Goal: Task Accomplishment & Management: Manage account settings

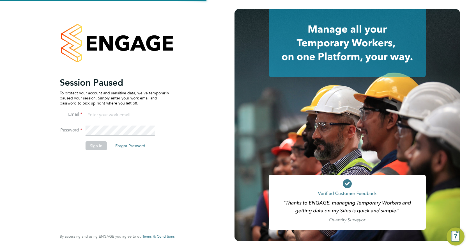
type input "[PERSON_NAME][EMAIL_ADDRESS][DOMAIN_NAME]"
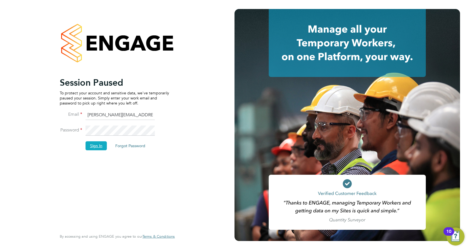
click at [99, 145] on button "Sign In" at bounding box center [96, 145] width 21 height 9
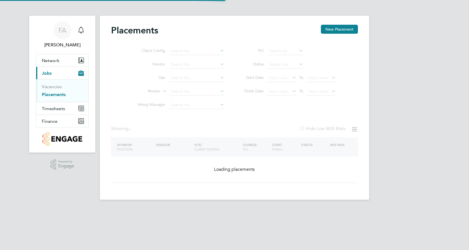
type input "Alphington (Parcel 13/14)"
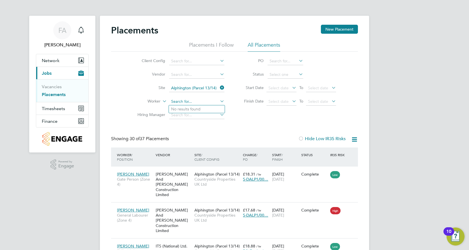
click at [185, 103] on input at bounding box center [196, 102] width 55 height 8
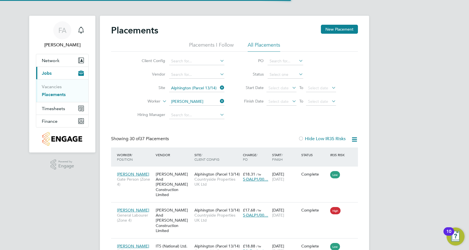
click at [203, 111] on li "Peter Denn is" at bounding box center [197, 109] width 56 height 8
type input "Peter Dennis"
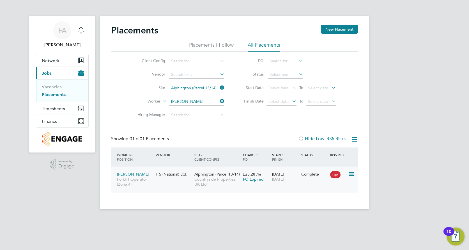
click at [251, 180] on span "PO Expired" at bounding box center [253, 179] width 21 height 5
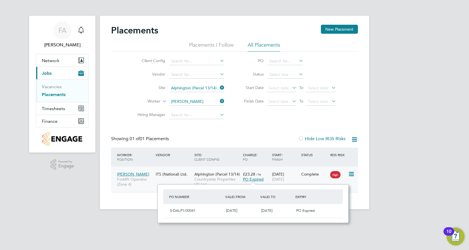
click at [254, 177] on span "PO Expired" at bounding box center [253, 179] width 21 height 5
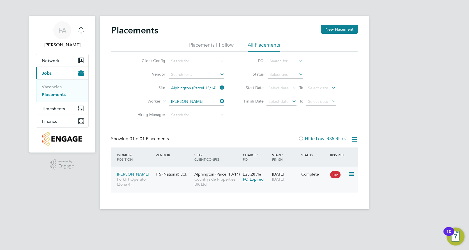
click at [134, 173] on span "Peter Dennis" at bounding box center [133, 173] width 32 height 5
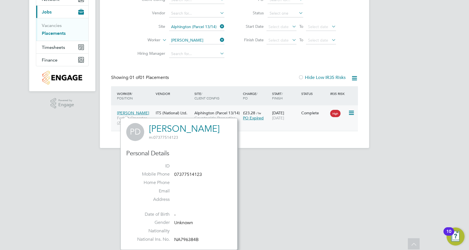
click at [136, 112] on span "Peter Dennis" at bounding box center [133, 112] width 32 height 5
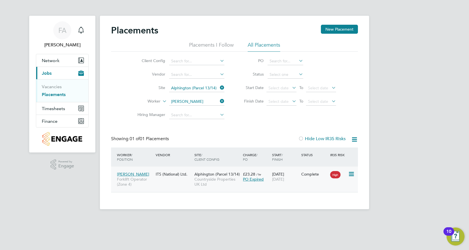
click at [136, 174] on span "Peter Dennis" at bounding box center [133, 173] width 32 height 5
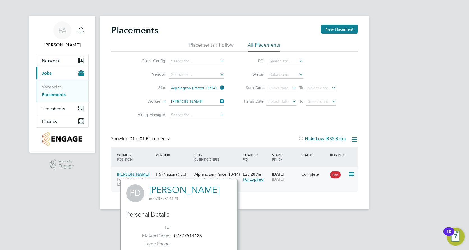
click at [134, 173] on span "Peter Dennis" at bounding box center [133, 173] width 32 height 5
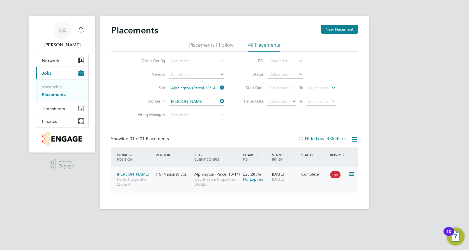
click at [134, 173] on span "Peter Dennis" at bounding box center [133, 173] width 32 height 5
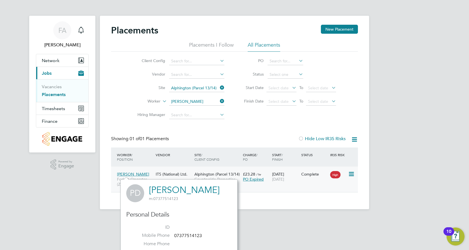
click at [134, 173] on span "Peter Dennis" at bounding box center [133, 173] width 32 height 5
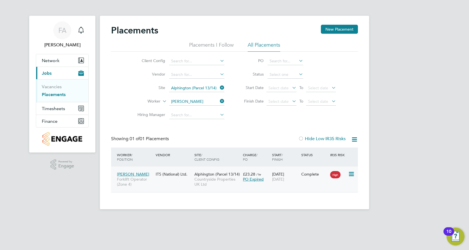
click at [353, 173] on icon at bounding box center [351, 174] width 6 height 7
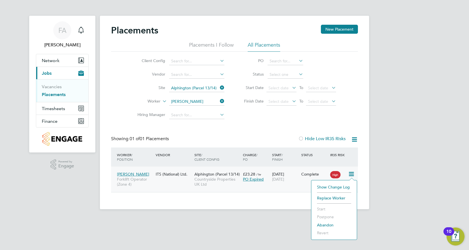
click at [382, 173] on div "FA Faye Allen Notifications Applications: Network Team Members Sites Workers Cu…" at bounding box center [234, 109] width 469 height 218
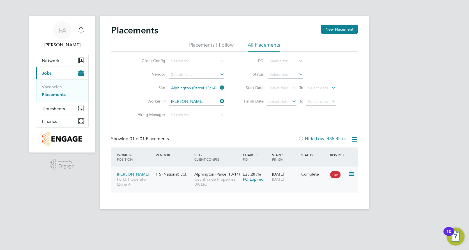
click at [183, 173] on div "ITS (National) Ltd." at bounding box center [173, 174] width 39 height 11
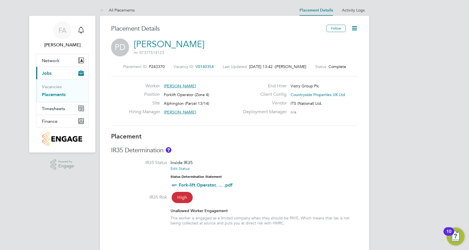
click at [353, 29] on icon at bounding box center [354, 28] width 7 height 7
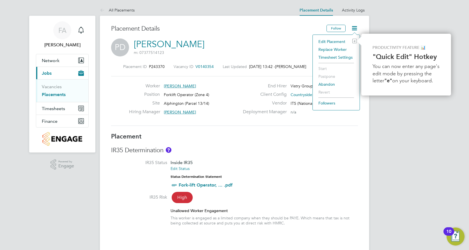
click at [325, 40] on li "Edit Placement e" at bounding box center [336, 42] width 41 height 8
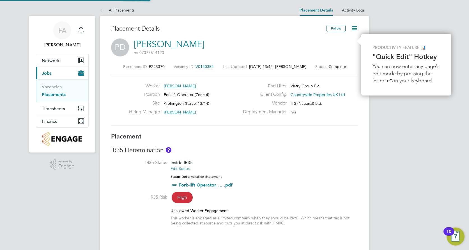
type input "Tom Barnett"
type input "Levi Sullivan"
type input "23 Sep 2024"
type input "30 Apr 2025"
type input "08:00"
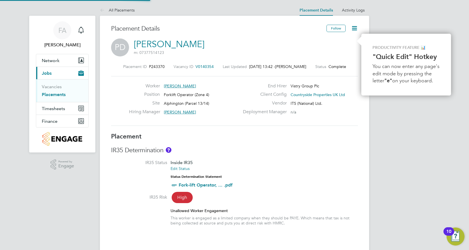
type input "17:00"
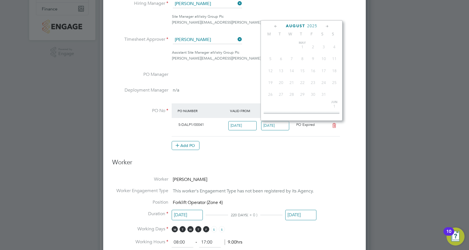
click at [279, 128] on input "10 Aug 2025" at bounding box center [275, 125] width 28 height 9
click at [323, 105] on span "30" at bounding box center [324, 101] width 11 height 11
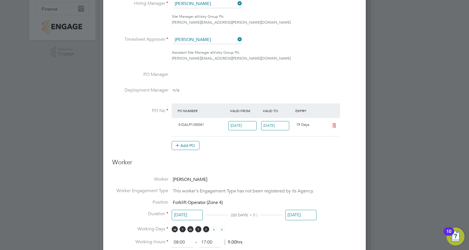
click at [282, 127] on input "30 Aug 2025" at bounding box center [275, 125] width 28 height 9
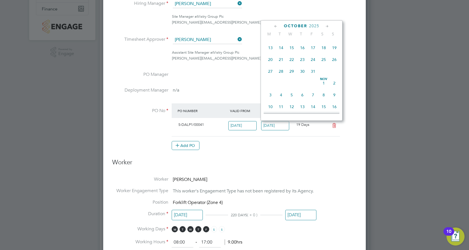
click at [313, 77] on span "31" at bounding box center [313, 71] width 11 height 11
type input "31 Oct 2025"
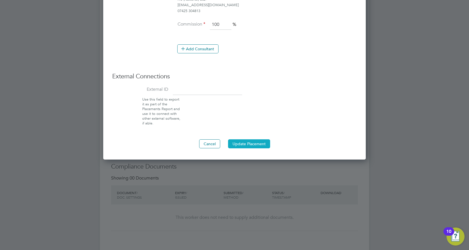
click at [253, 147] on button "Update Placement" at bounding box center [249, 143] width 42 height 9
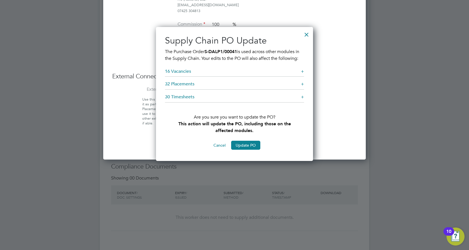
click at [220, 144] on button "Cancel" at bounding box center [219, 145] width 21 height 9
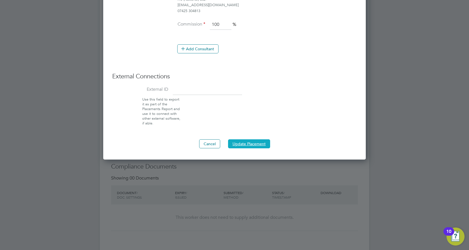
click at [244, 144] on button "Update Placement" at bounding box center [249, 143] width 42 height 9
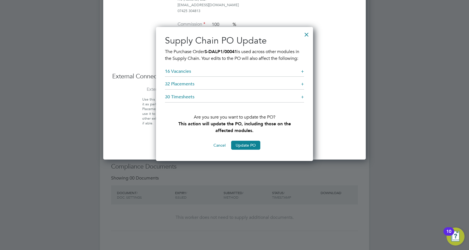
click at [306, 37] on div at bounding box center [307, 33] width 10 height 10
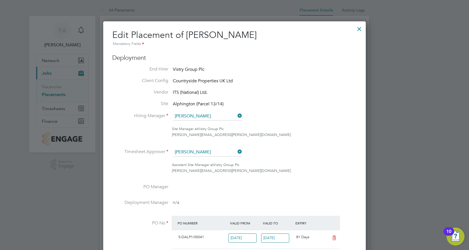
click at [360, 32] on div at bounding box center [360, 27] width 10 height 10
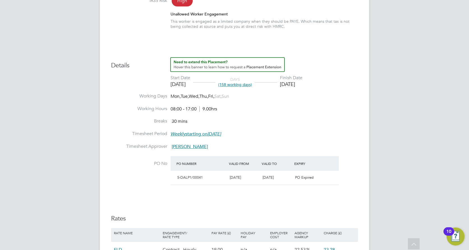
drag, startPoint x: 320, startPoint y: 85, endPoint x: 290, endPoint y: 85, distance: 30.0
click at [290, 85] on li "Start Date 23 Sep 2024 DAYS (158 working days) Finish Date 30 Apr 2025" at bounding box center [234, 84] width 247 height 18
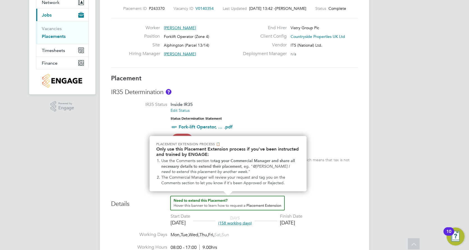
scroll to position [56, 0]
